Goal: Information Seeking & Learning: Understand process/instructions

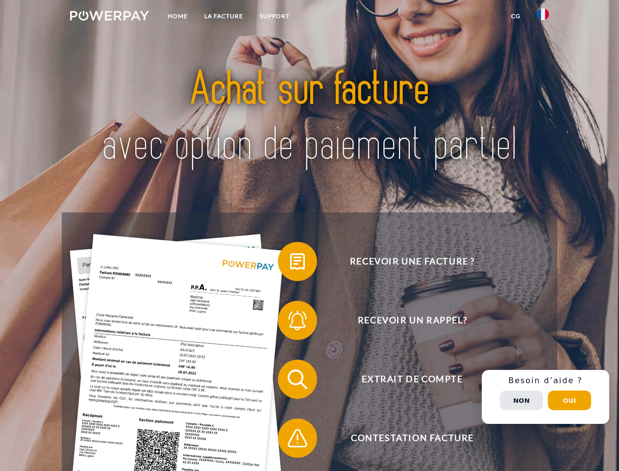
click at [109, 17] on img at bounding box center [109, 16] width 79 height 10
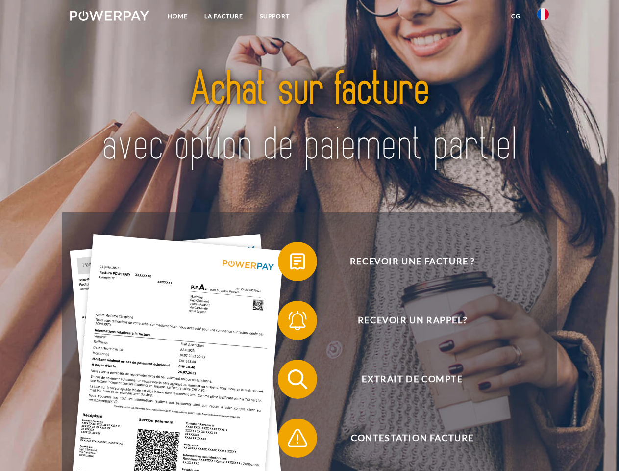
click at [543, 17] on img at bounding box center [543, 14] width 12 height 12
click at [516, 16] on link "CG" at bounding box center [516, 16] width 26 height 18
click at [290, 263] on span at bounding box center [282, 261] width 49 height 49
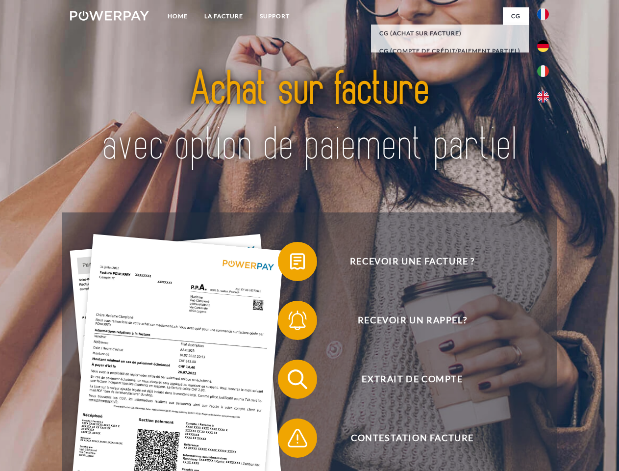
click at [290, 322] on span at bounding box center [282, 320] width 49 height 49
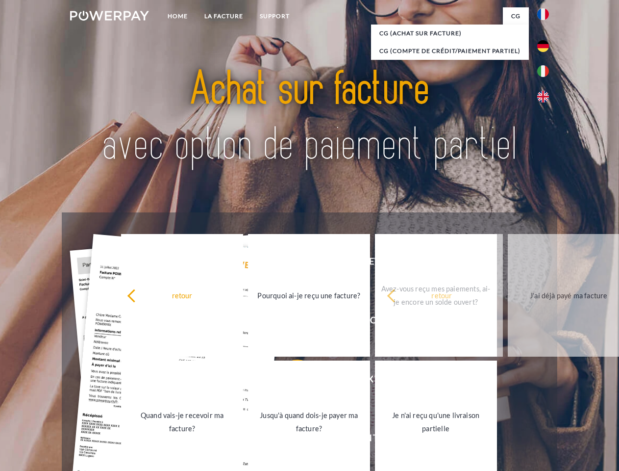
click at [290, 381] on link "Jusqu'à quand dois-je payer ma facture?" at bounding box center [309, 421] width 122 height 123
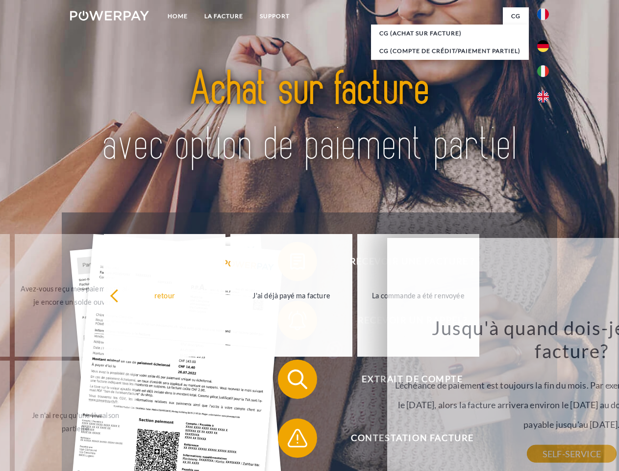
click at [290, 440] on span at bounding box center [282, 437] width 49 height 49
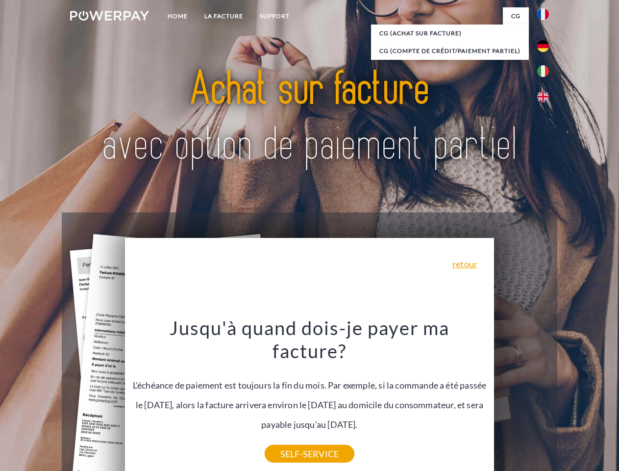
click at [546, 397] on div "Recevoir une facture ? Recevoir un rappel? Extrait de compte retour" at bounding box center [309, 408] width 495 height 392
click at [522, 398] on span "Extrait de compte" at bounding box center [412, 378] width 240 height 39
click at [570, 400] on header "Home LA FACTURE Support" at bounding box center [309, 338] width 619 height 677
